Goal: Information Seeking & Learning: Check status

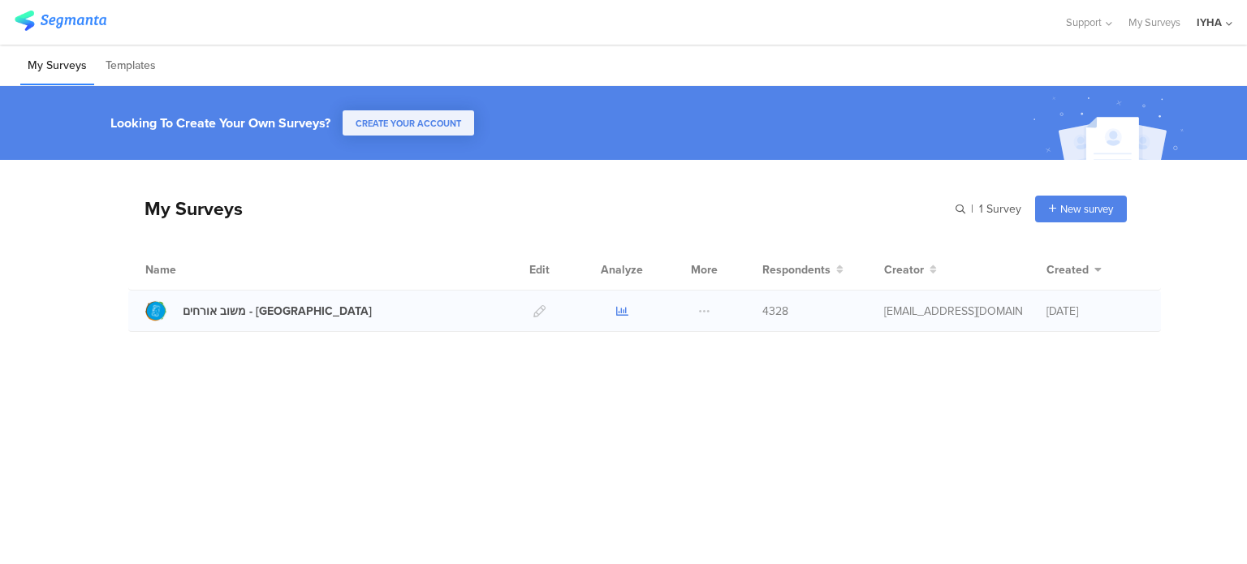
click at [620, 313] on icon at bounding box center [622, 311] width 12 height 12
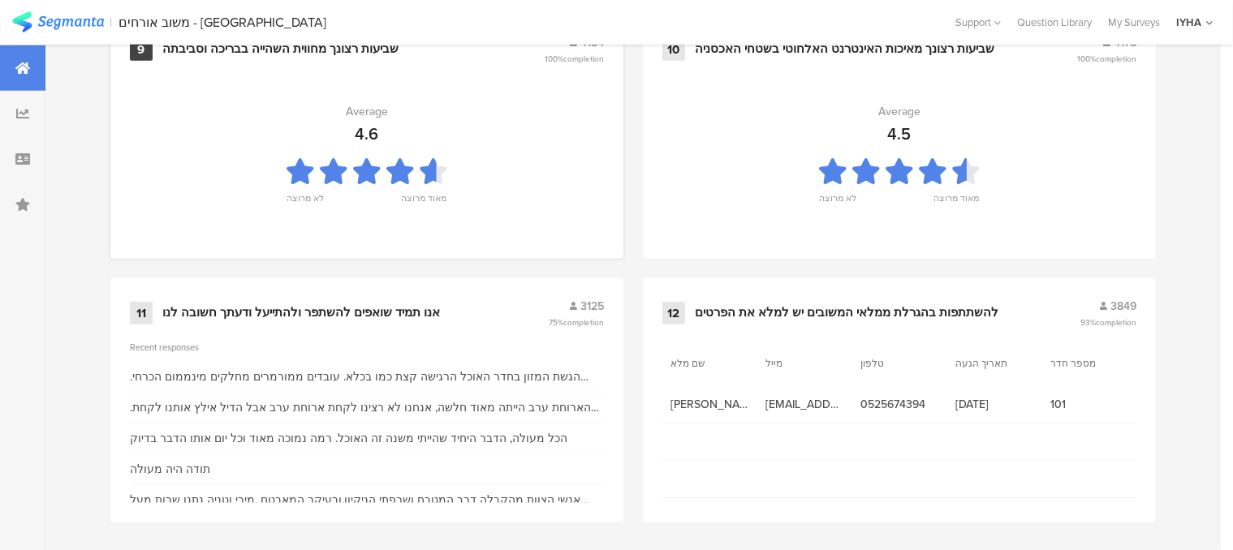
scroll to position [1825, 0]
click at [370, 304] on div "אנו תמיד שואפים להשתפר ולהתייעל ודעתך חשובה לנו" at bounding box center [301, 312] width 278 height 16
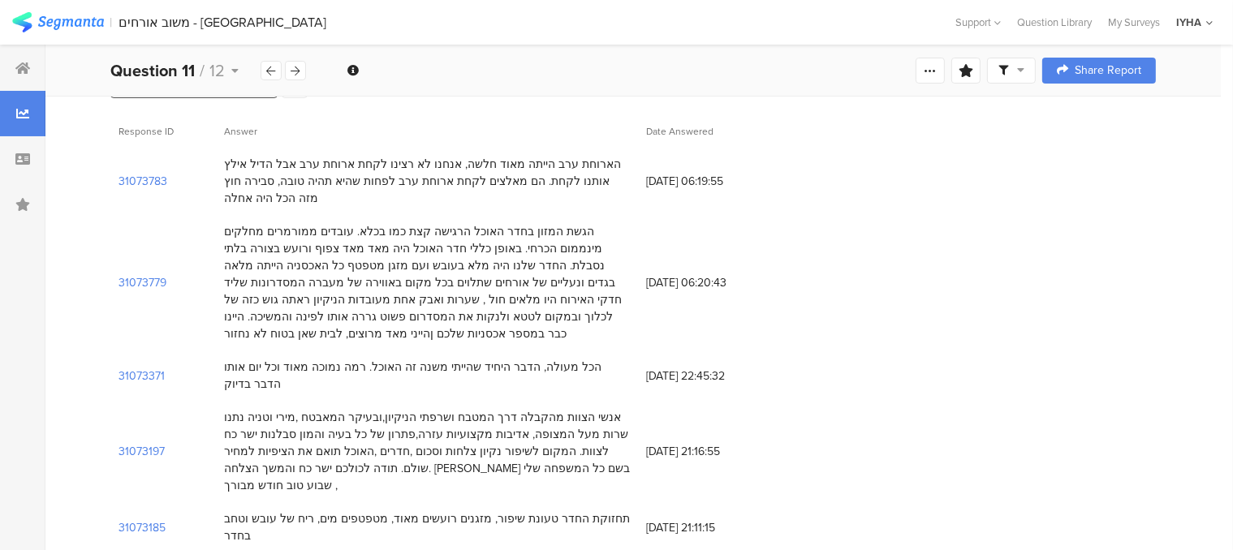
scroll to position [162, 0]
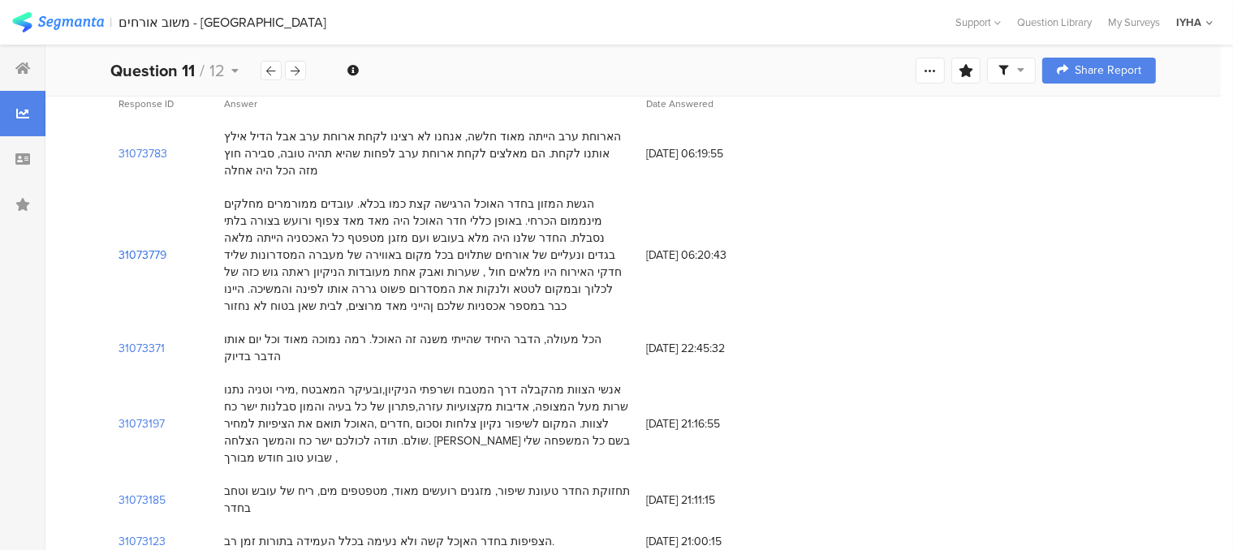
click at [146, 252] on section "31073779" at bounding box center [143, 255] width 48 height 17
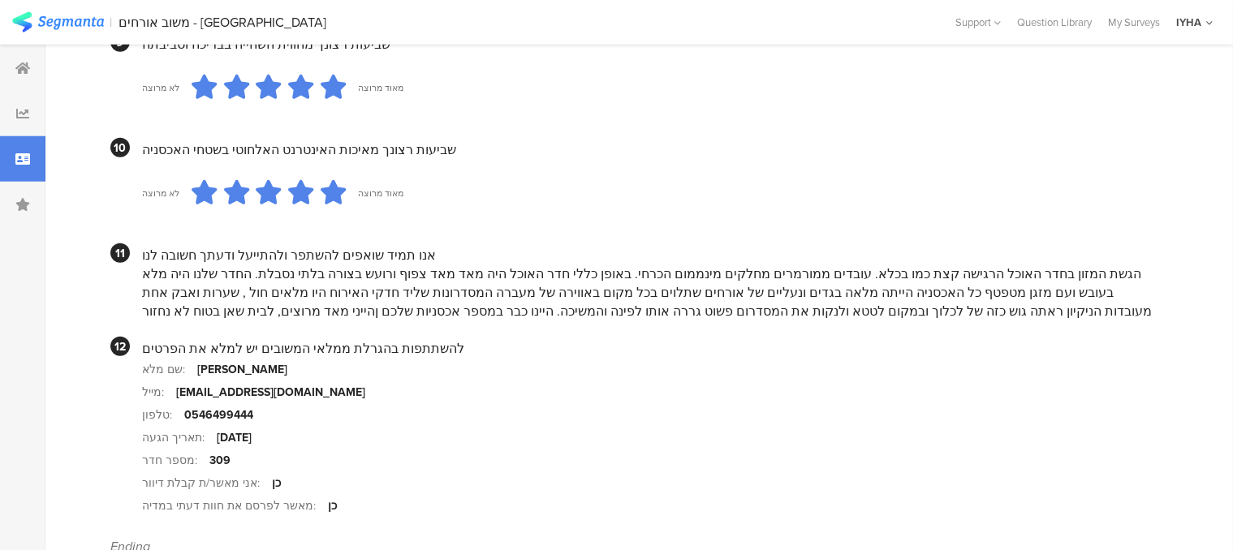
scroll to position [1623, 0]
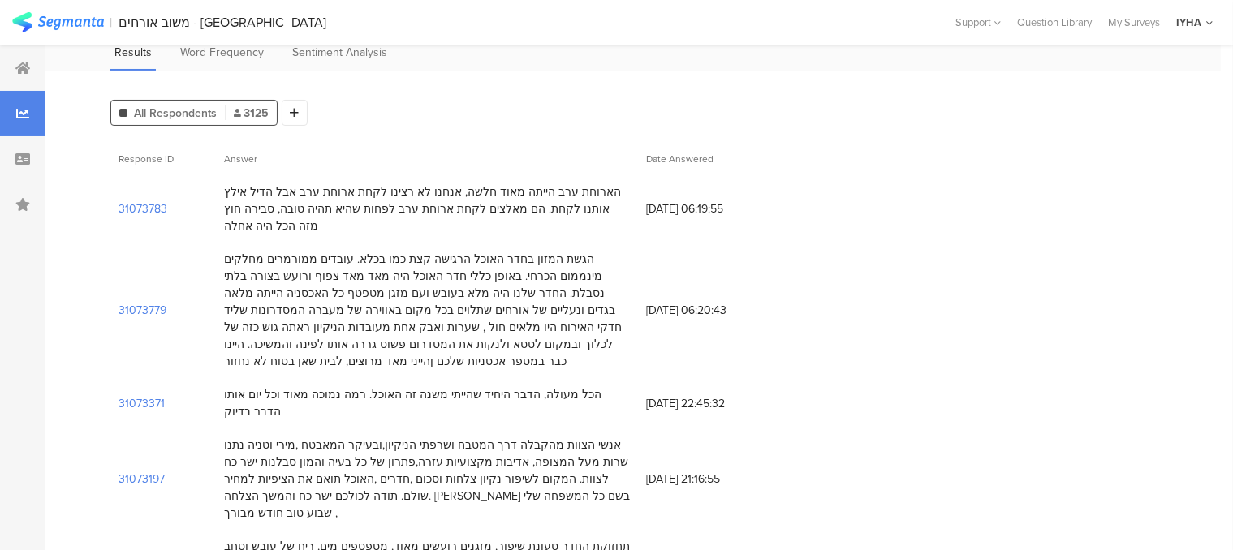
scroll to position [81, 0]
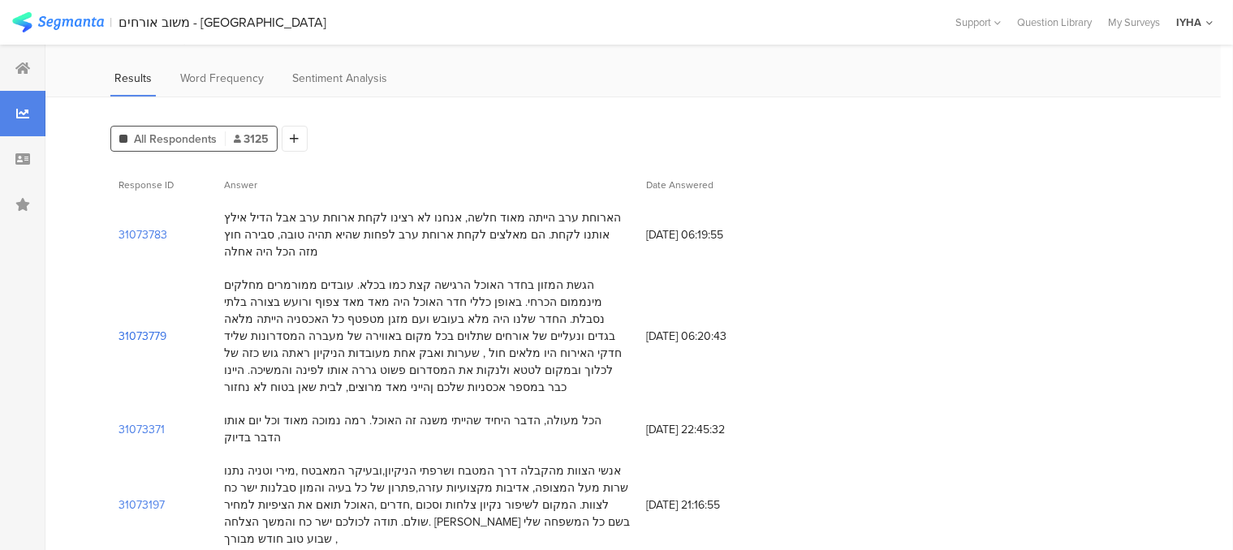
click at [157, 337] on section "31073779" at bounding box center [143, 336] width 48 height 17
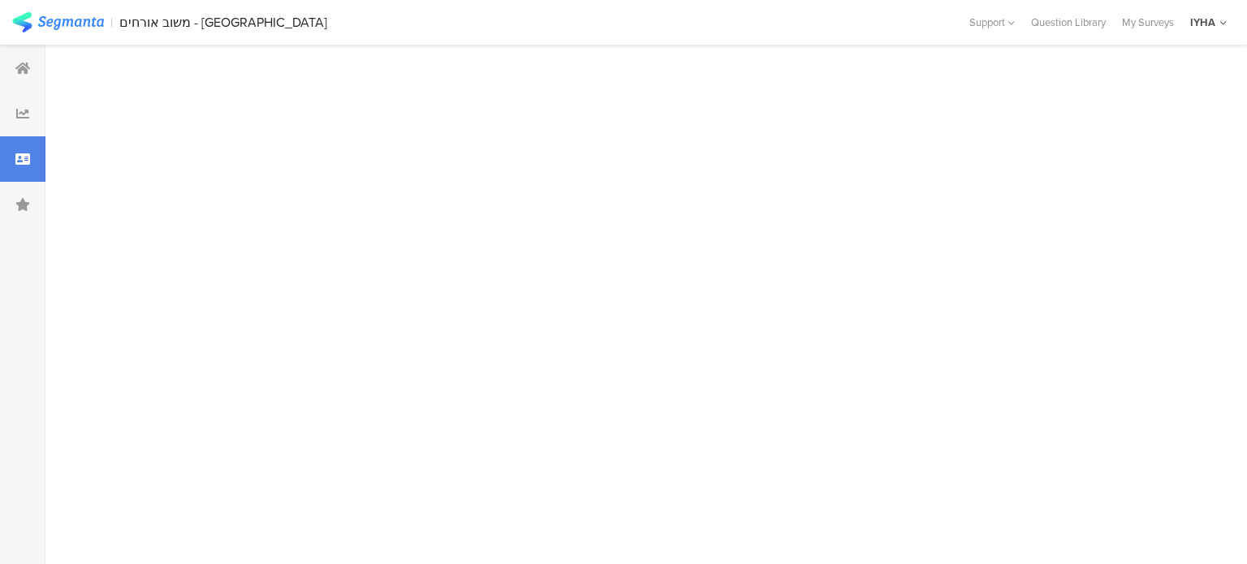
click at [157, 337] on div at bounding box center [639, 305] width 1189 height 520
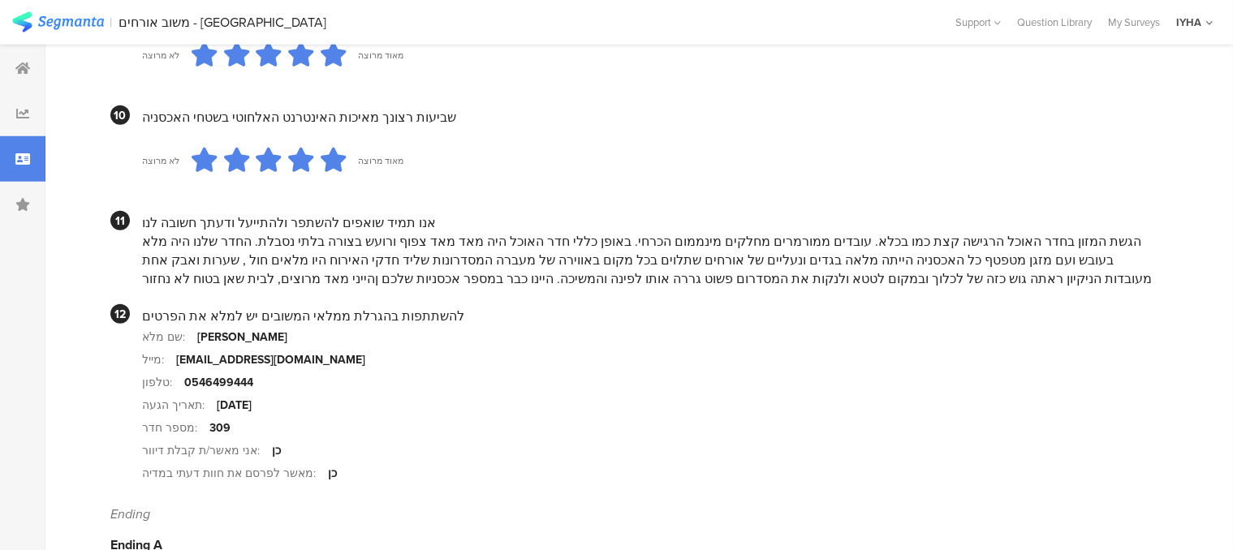
scroll to position [1623, 0]
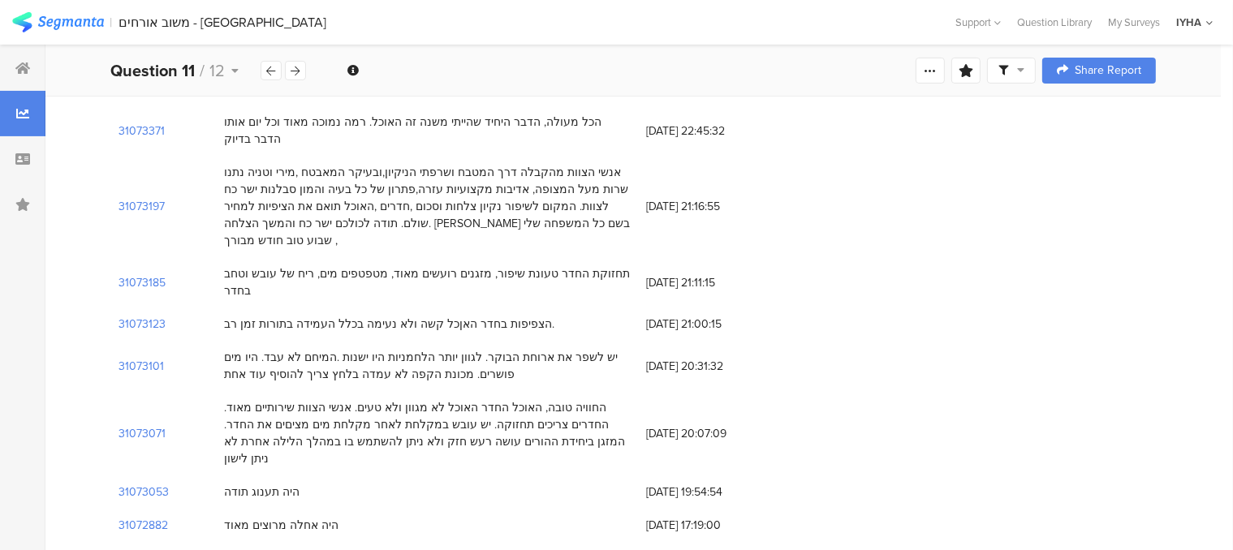
scroll to position [406, 0]
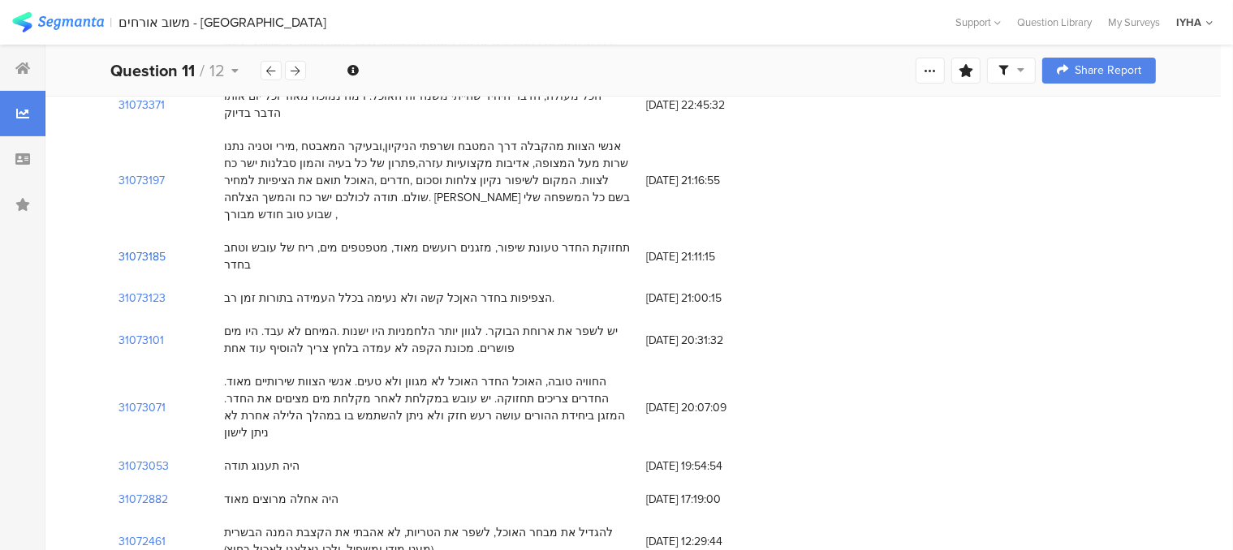
click at [156, 248] on section "31073185" at bounding box center [142, 256] width 47 height 17
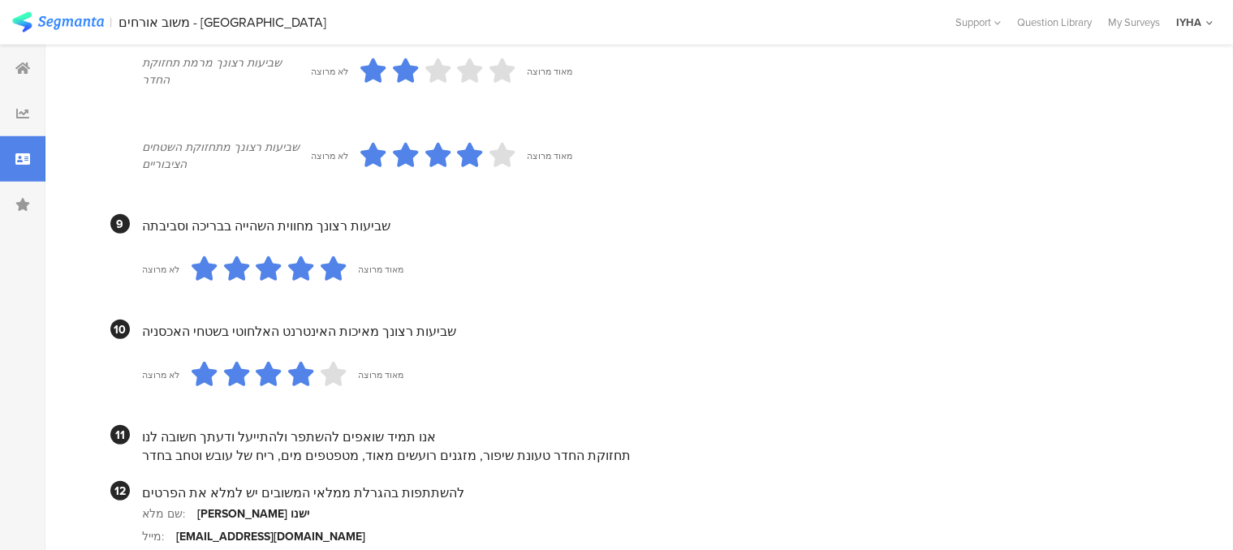
scroll to position [1567, 0]
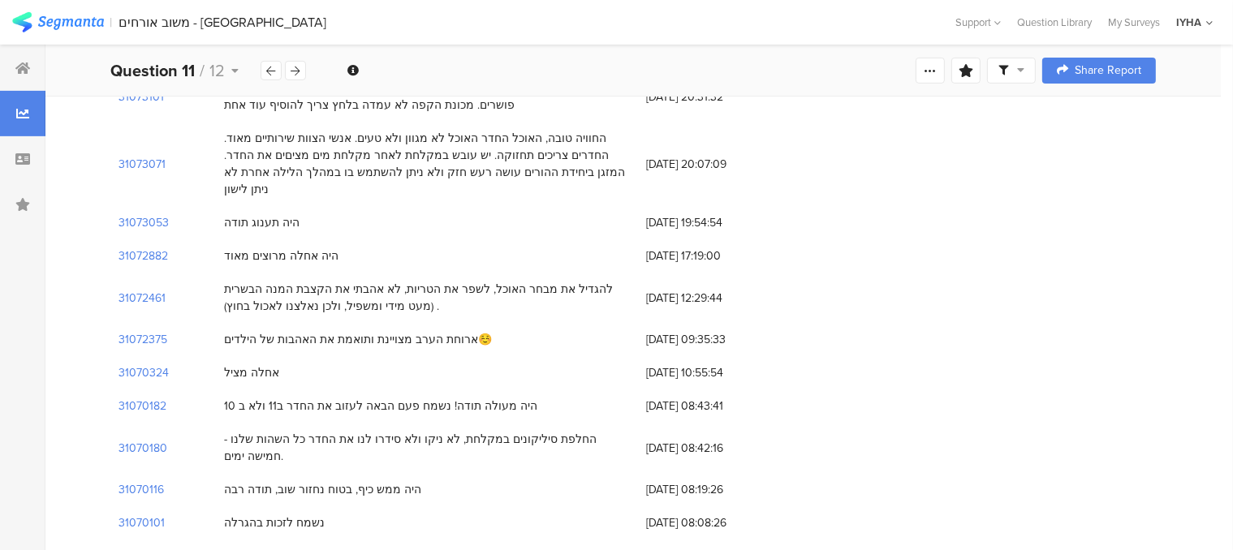
scroll to position [81, 0]
